Goal: Task Accomplishment & Management: Use online tool/utility

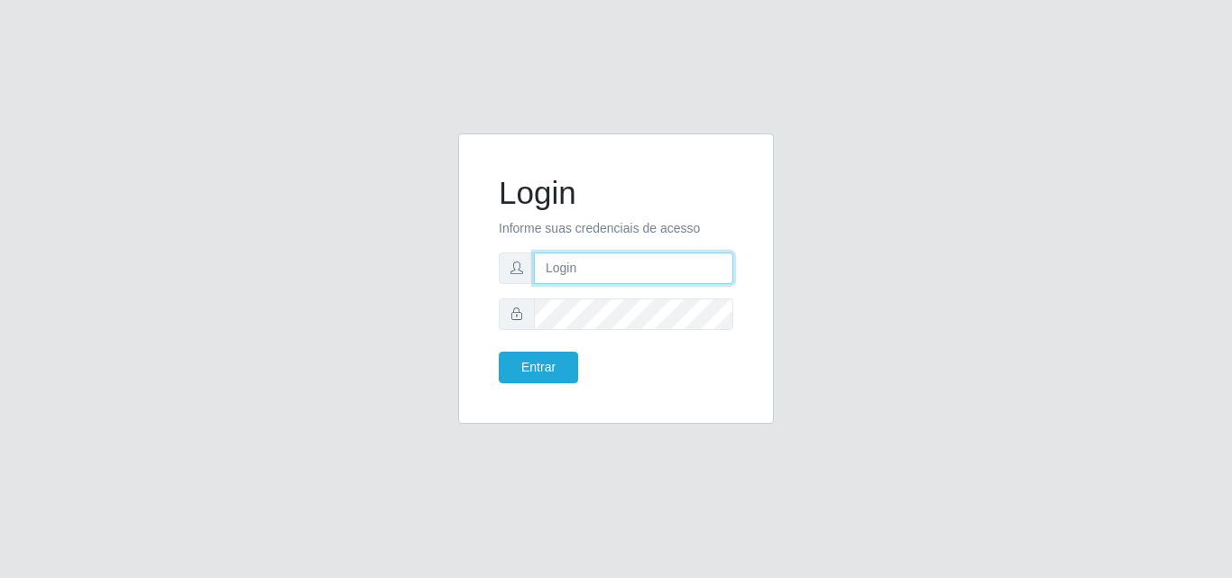
click at [556, 263] on input "text" at bounding box center [633, 269] width 199 height 32
click at [582, 275] on input "biatriz.compre" at bounding box center [633, 269] width 199 height 32
click at [674, 269] on input "biatriz@compre" at bounding box center [633, 269] width 199 height 32
type input "biatriz@comprebem"
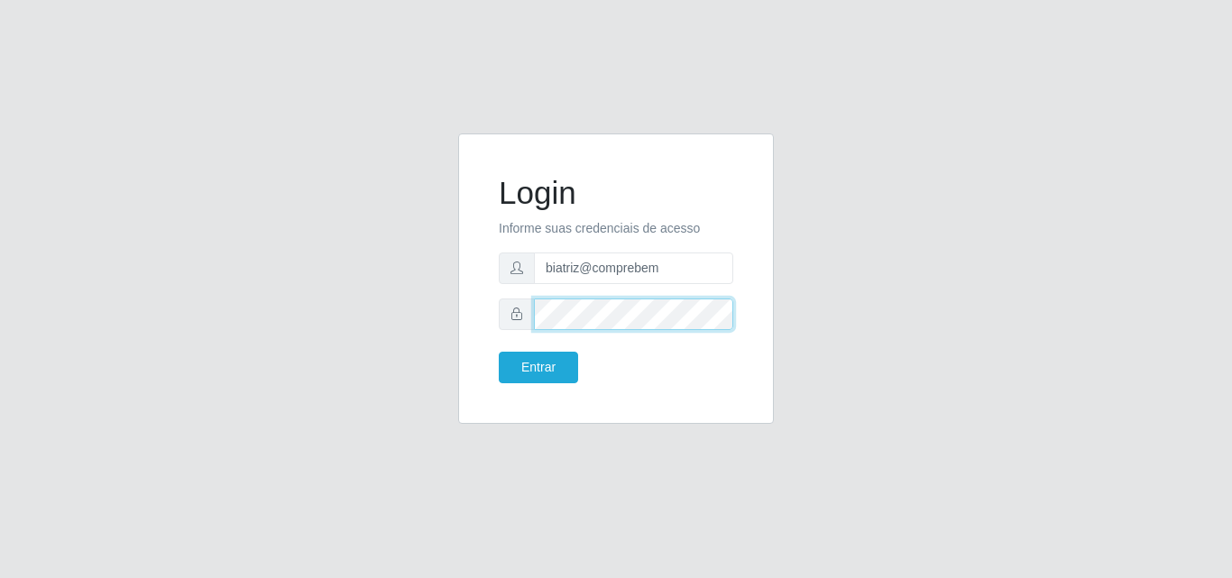
click at [499, 352] on button "Entrar" at bounding box center [538, 368] width 79 height 32
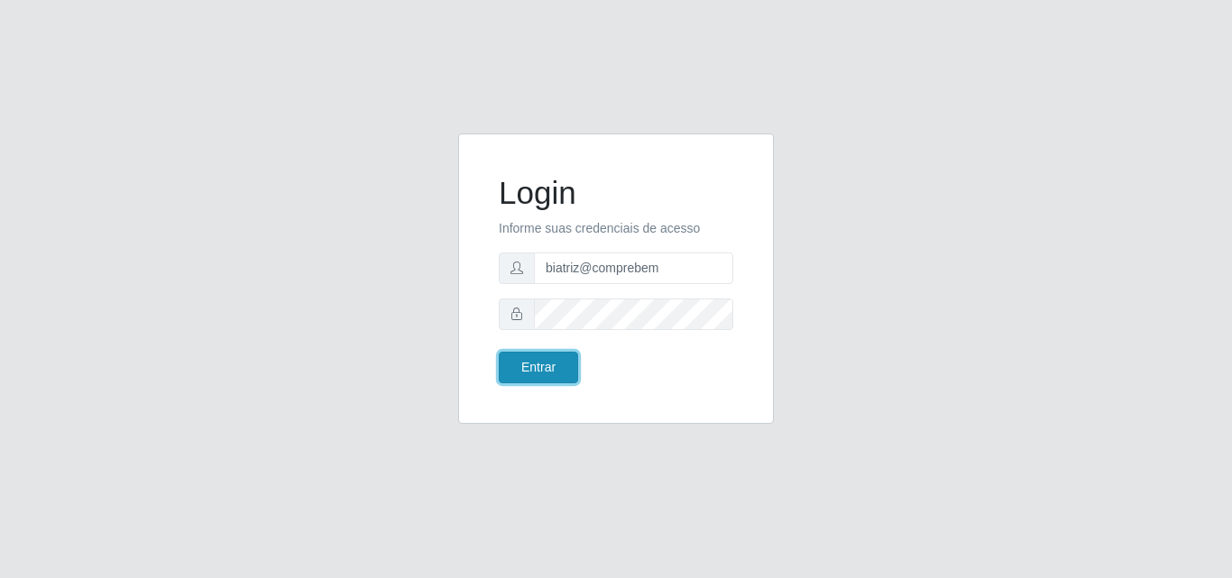
click at [555, 357] on button "Entrar" at bounding box center [538, 368] width 79 height 32
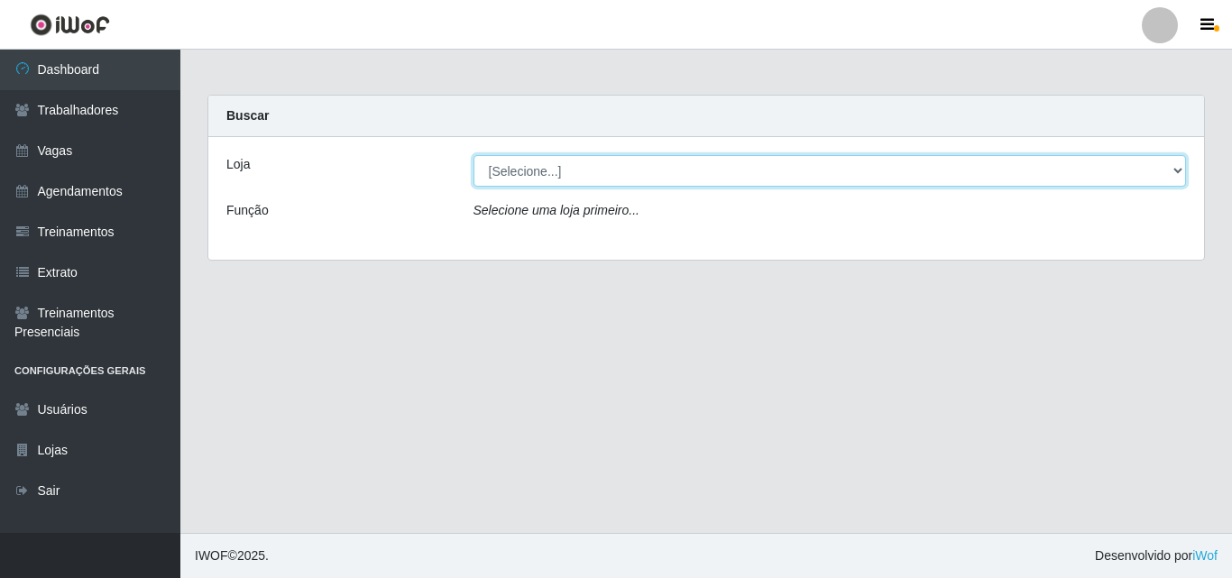
click at [571, 161] on select "[Selecione...] Supermercado Compre Bem - Itabaiana" at bounding box center [830, 171] width 713 height 32
select select "264"
click at [474, 155] on select "[Selecione...] Supermercado Compre Bem - Itabaiana" at bounding box center [830, 171] width 713 height 32
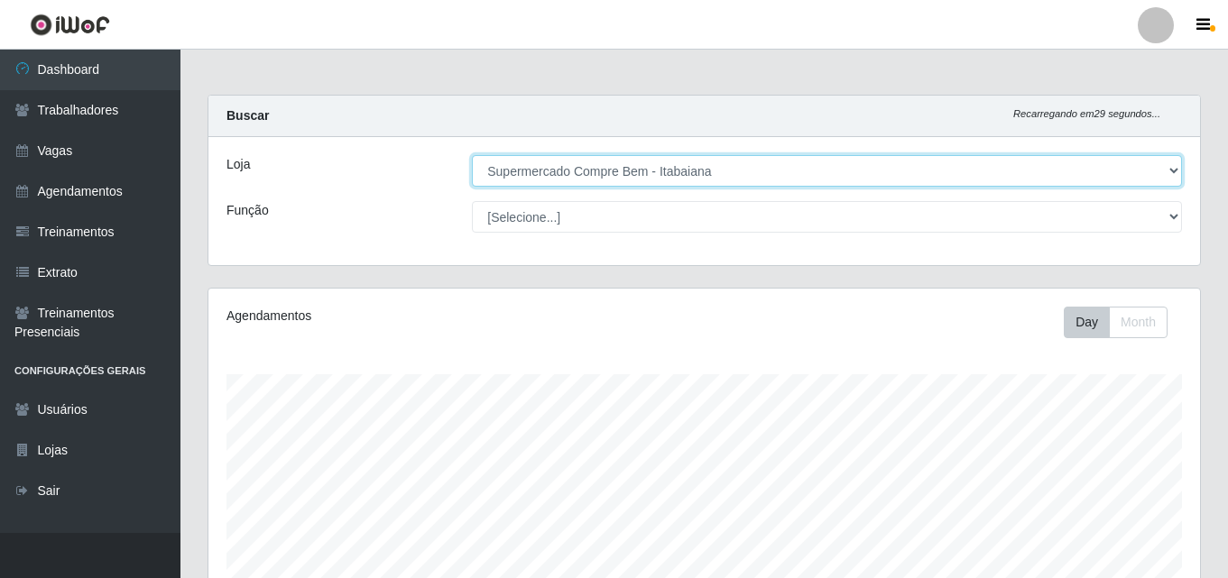
scroll to position [374, 991]
